Goal: Transaction & Acquisition: Purchase product/service

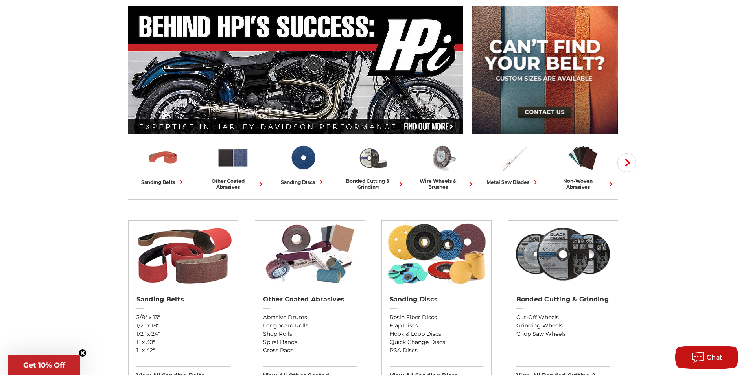
scroll to position [79, 0]
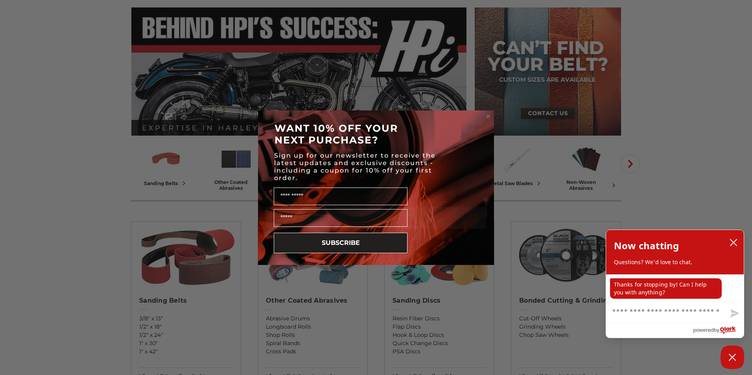
click at [671, 109] on div "Close dialog WANT 10% OFF YOUR NEXT PURCHASE? Sign up for our newsletter to rec…" at bounding box center [376, 187] width 752 height 375
click at [731, 241] on icon "close chatbox" at bounding box center [733, 243] width 8 height 8
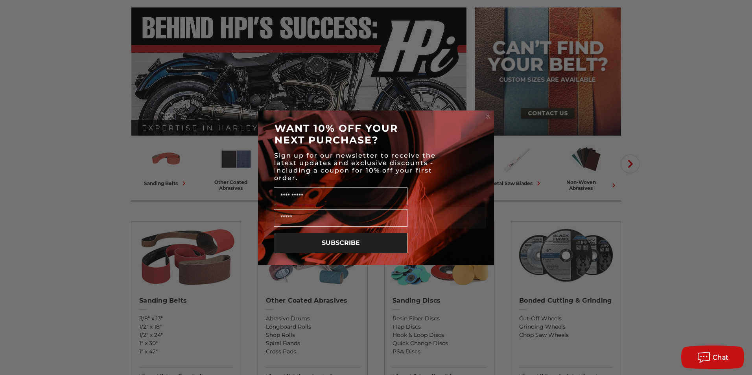
click at [478, 120] on div "WANT 10% OFF YOUR NEXT PURCHASE?" at bounding box center [376, 133] width 220 height 31
click at [486, 116] on circle "Close dialog" at bounding box center [487, 115] width 7 height 7
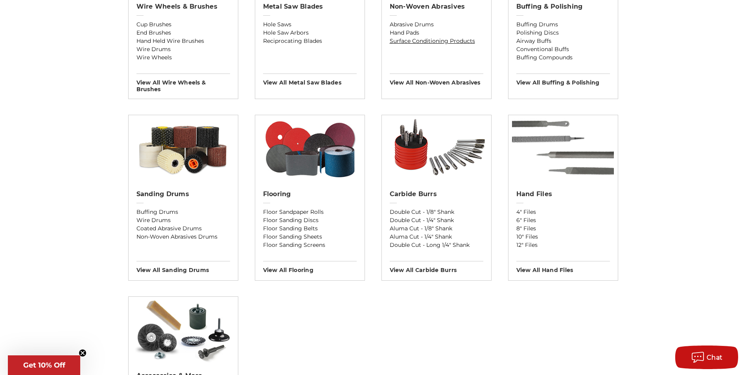
scroll to position [570, 0]
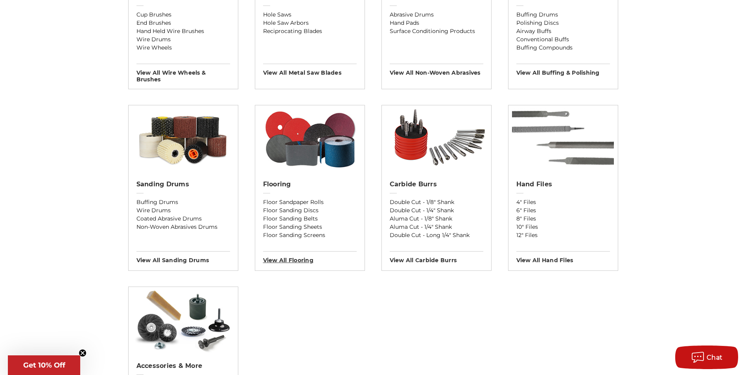
click at [298, 260] on h3 "View All flooring" at bounding box center [310, 257] width 94 height 13
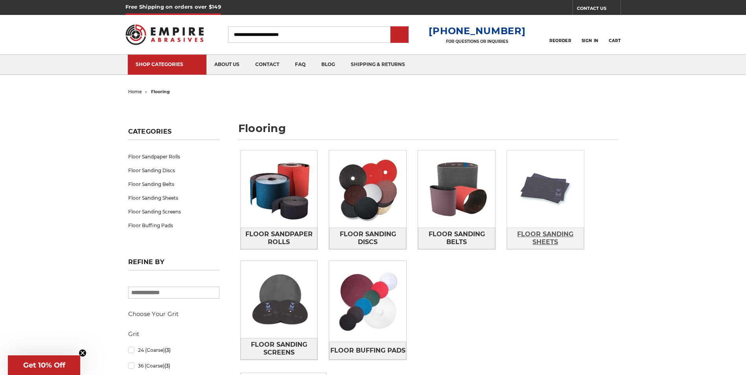
click at [547, 238] on span "Floor Sanding Sheets" at bounding box center [545, 238] width 76 height 21
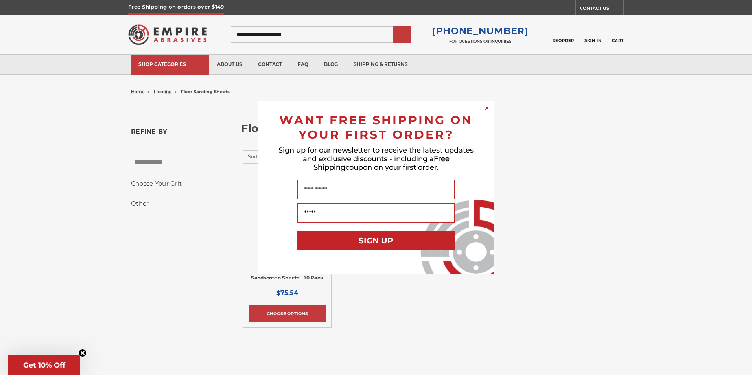
click at [486, 108] on circle "Close dialog" at bounding box center [486, 108] width 7 height 7
